Goal: Transaction & Acquisition: Purchase product/service

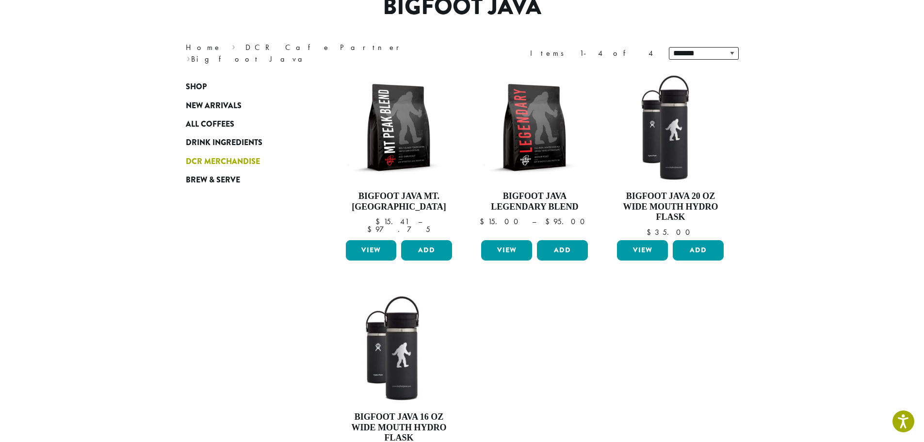
click at [244, 159] on span "DCR Merchandise" at bounding box center [223, 162] width 74 height 12
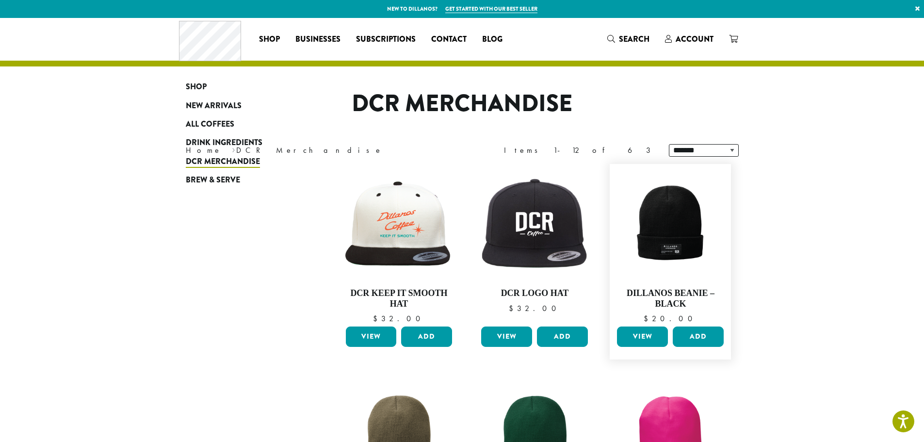
scroll to position [146, 0]
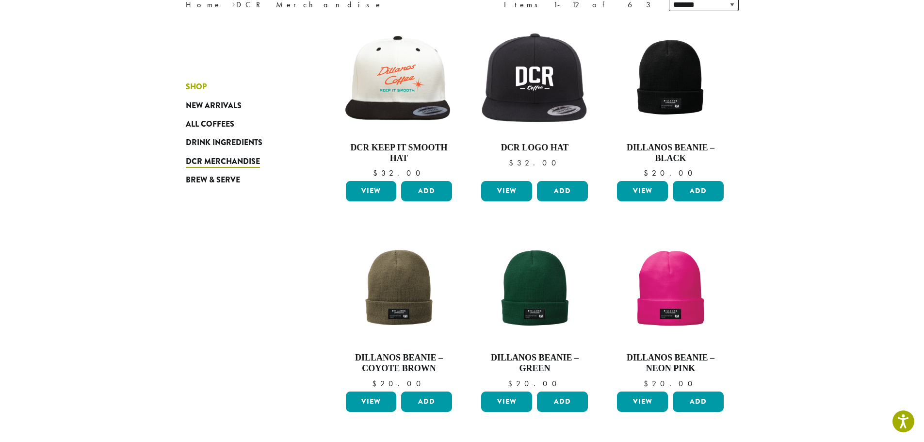
click at [201, 84] on span "Shop" at bounding box center [196, 87] width 21 height 12
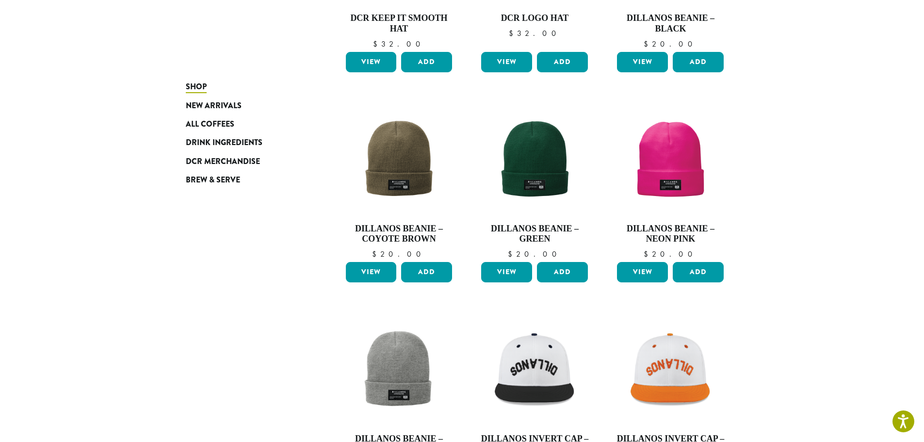
scroll to position [679, 0]
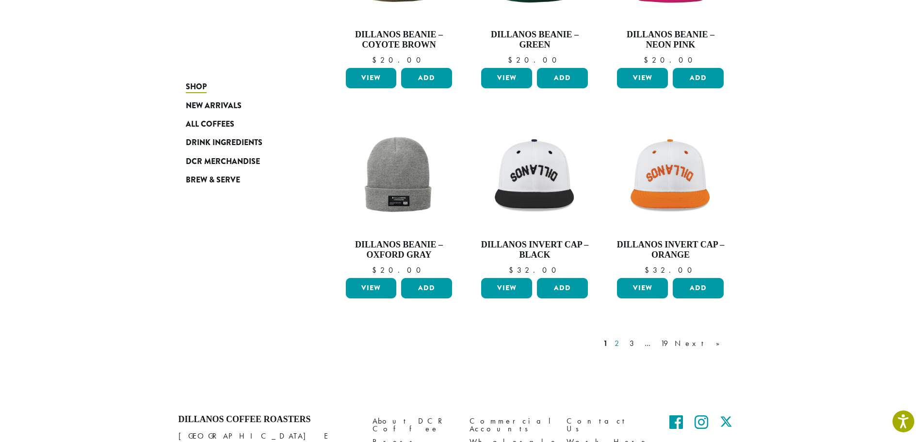
click at [625, 343] on link "2" at bounding box center [619, 344] width 12 height 12
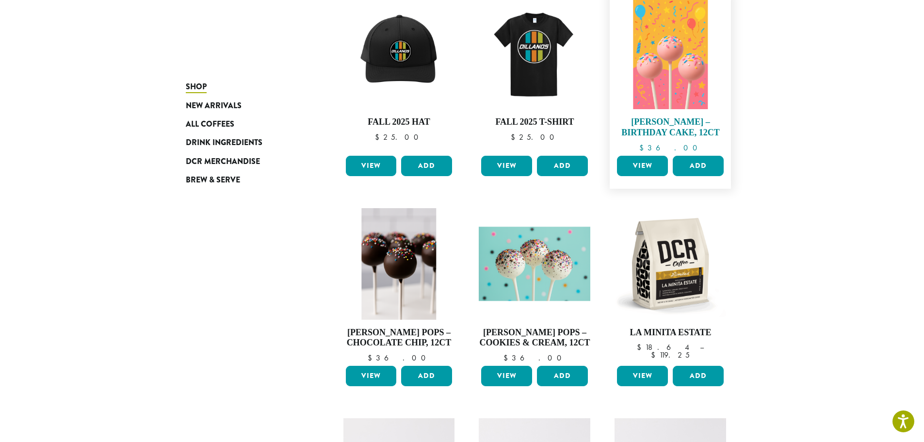
scroll to position [60, 0]
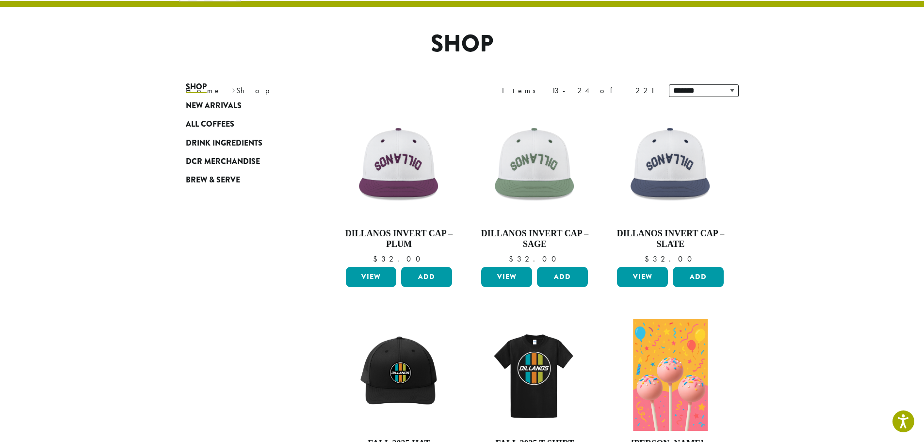
scroll to position [679, 0]
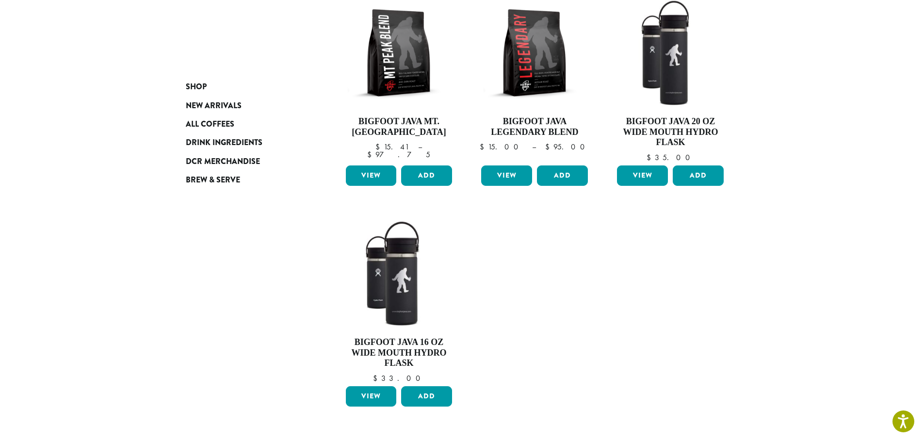
scroll to position [198, 0]
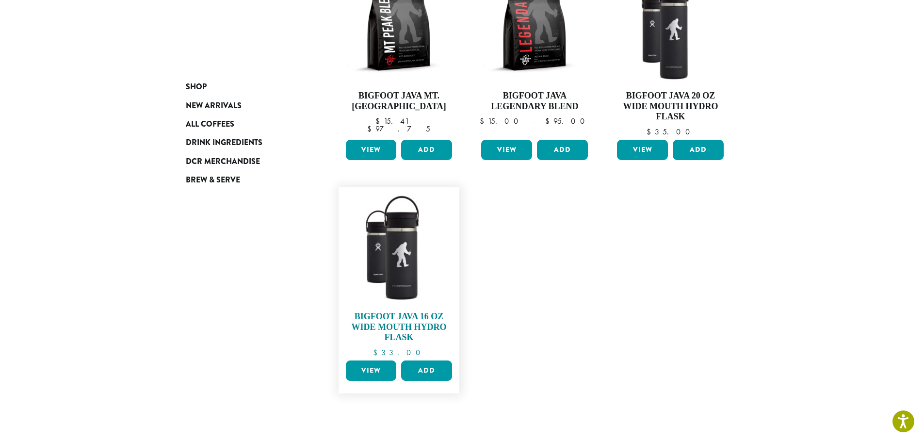
click at [410, 319] on h4 "Bigfoot Java 16 oz Wide Mouth Hydro Flask" at bounding box center [400, 328] width 112 height 32
